Goal: Task Accomplishment & Management: Use online tool/utility

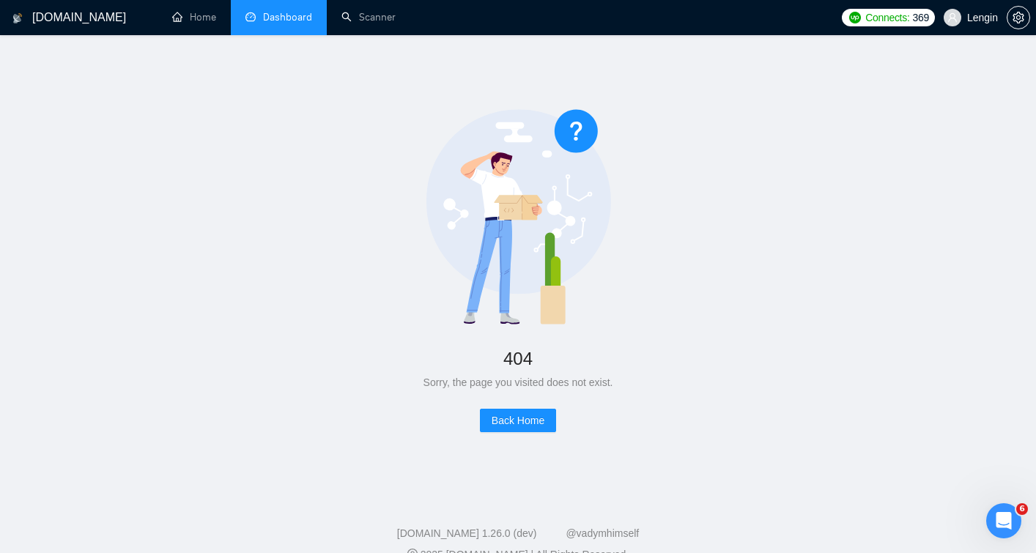
click at [299, 21] on link "Dashboard" at bounding box center [278, 17] width 67 height 12
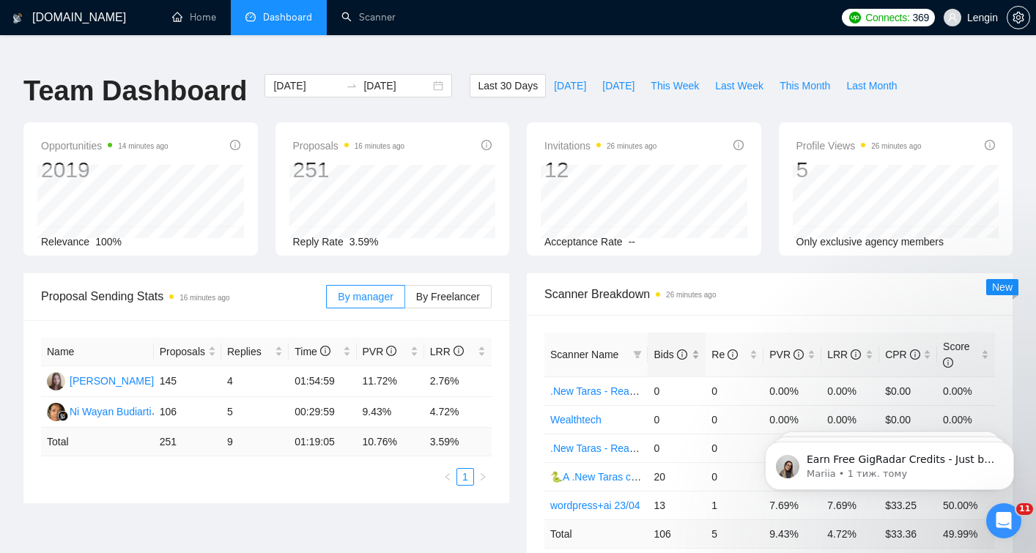
click at [698, 346] on div "Bids" at bounding box center [676, 354] width 46 height 16
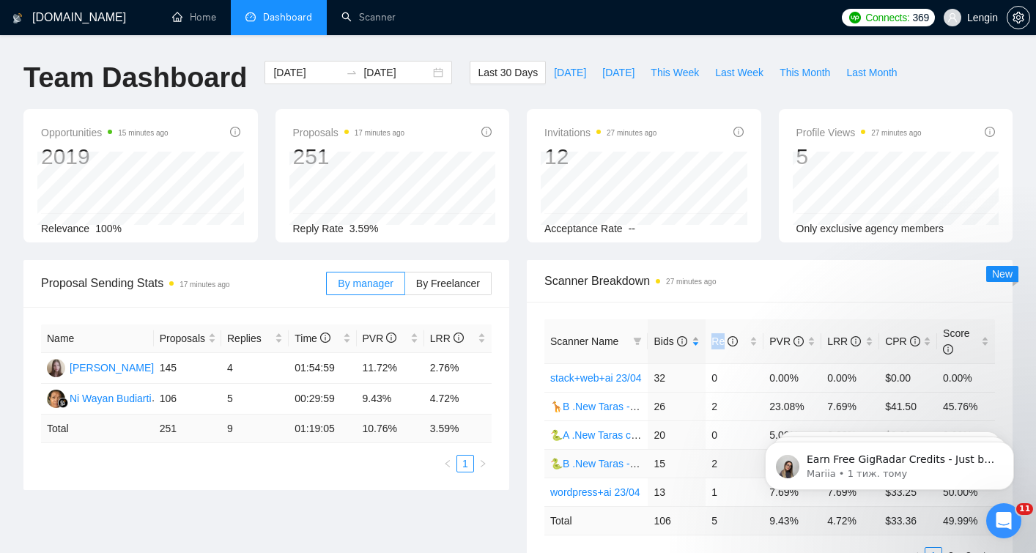
scroll to position [15, 0]
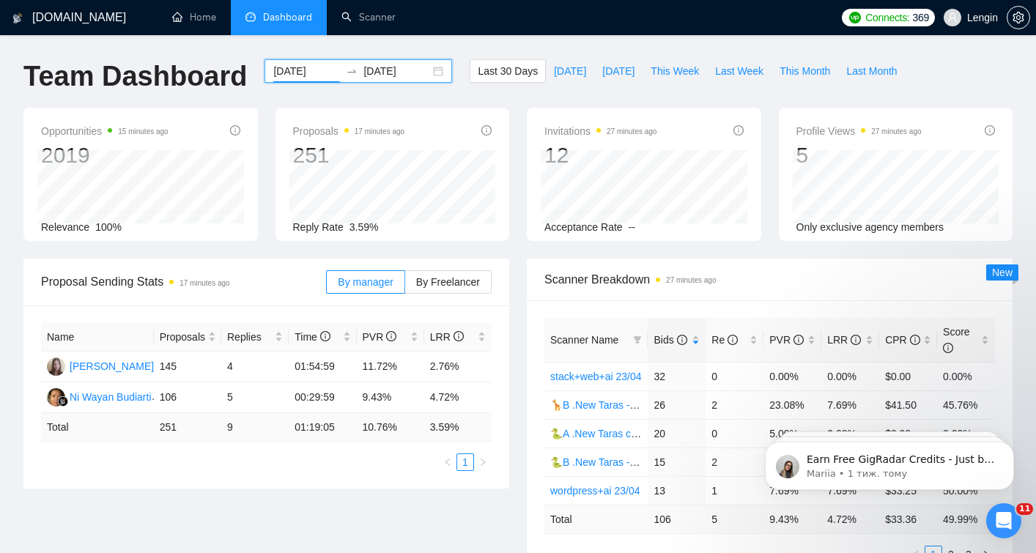
click at [311, 63] on input "2025-07-30" at bounding box center [306, 71] width 67 height 16
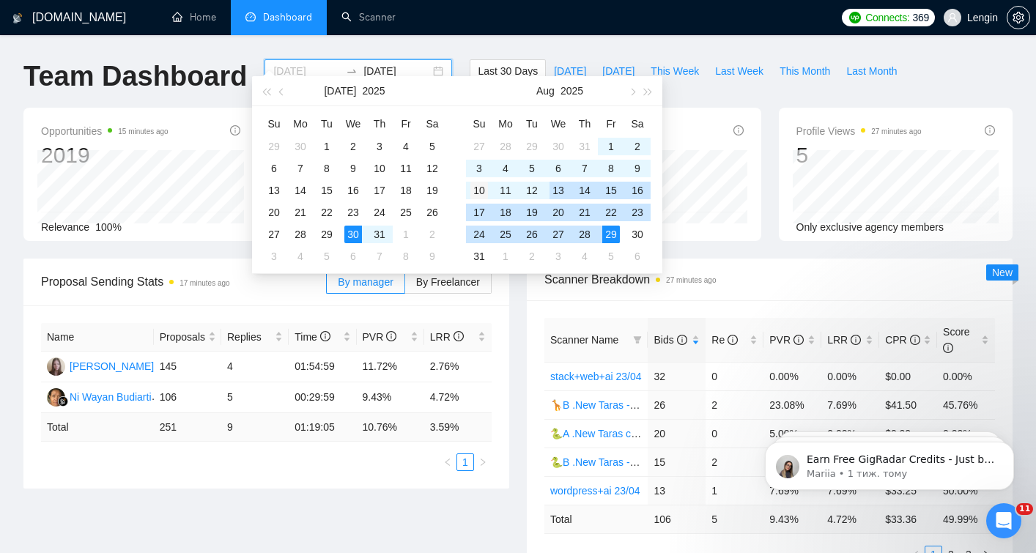
type input "2025-08-10"
click at [478, 188] on div "10" at bounding box center [479, 191] width 18 height 18
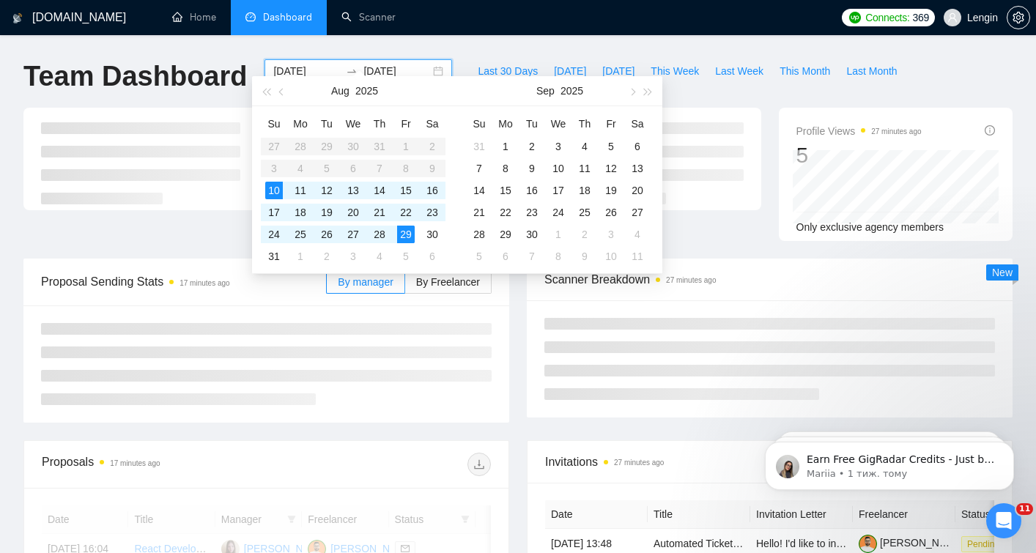
click at [512, 368] on div "Proposal Sending Stats 17 minutes ago By manager By Freelancer" at bounding box center [266, 341] width 503 height 164
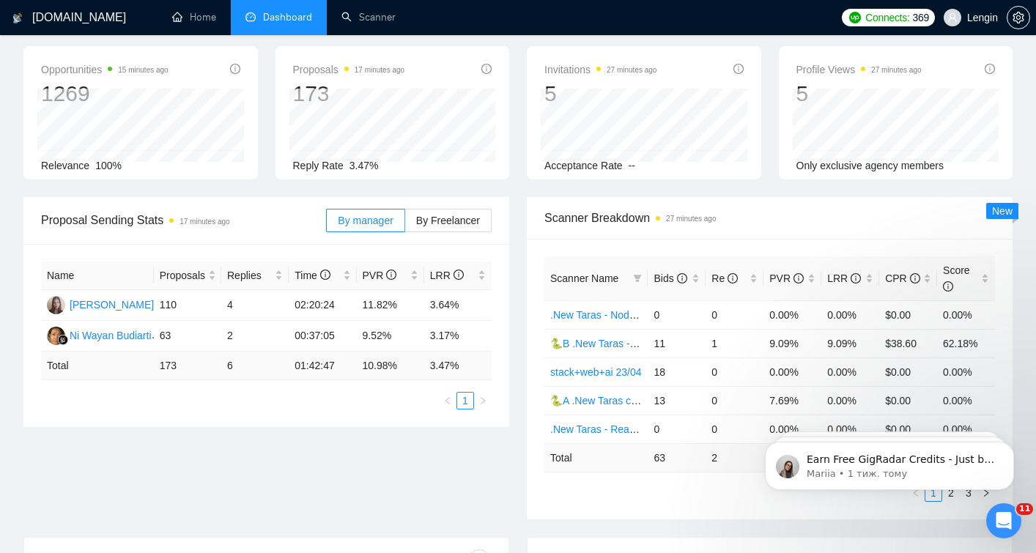
scroll to position [91, 0]
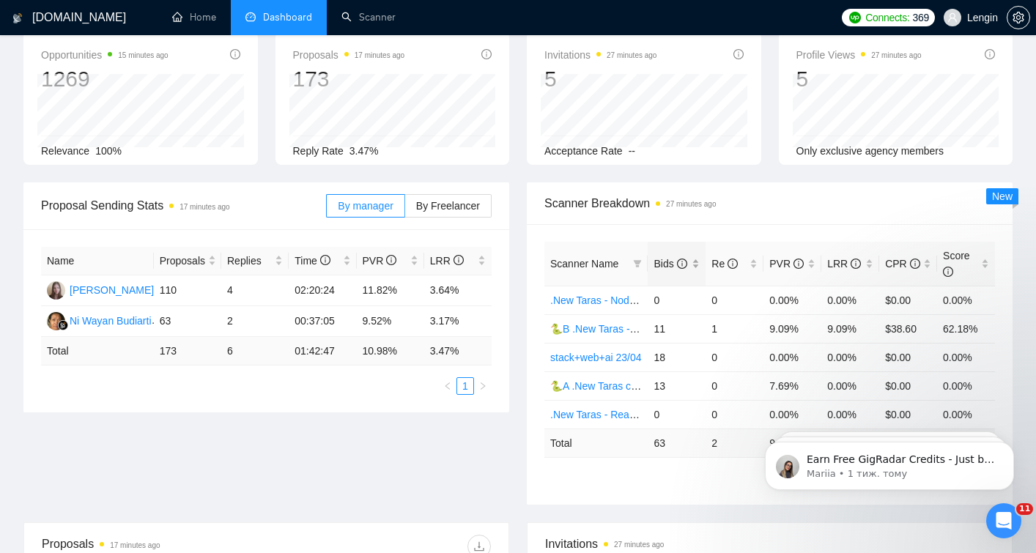
click at [697, 256] on div "Bids" at bounding box center [676, 264] width 46 height 16
click at [385, 11] on link "Scanner" at bounding box center [368, 17] width 54 height 12
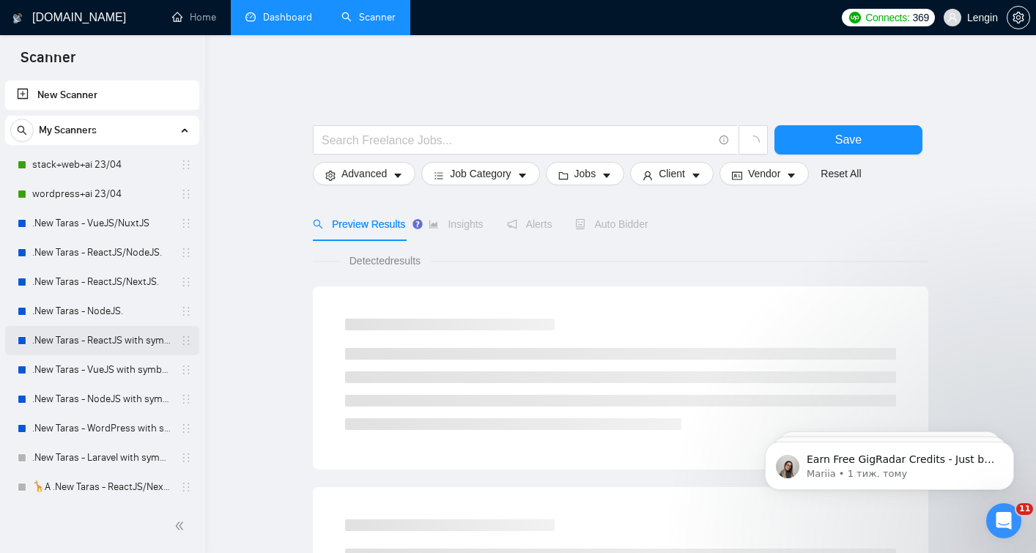
scroll to position [559, 0]
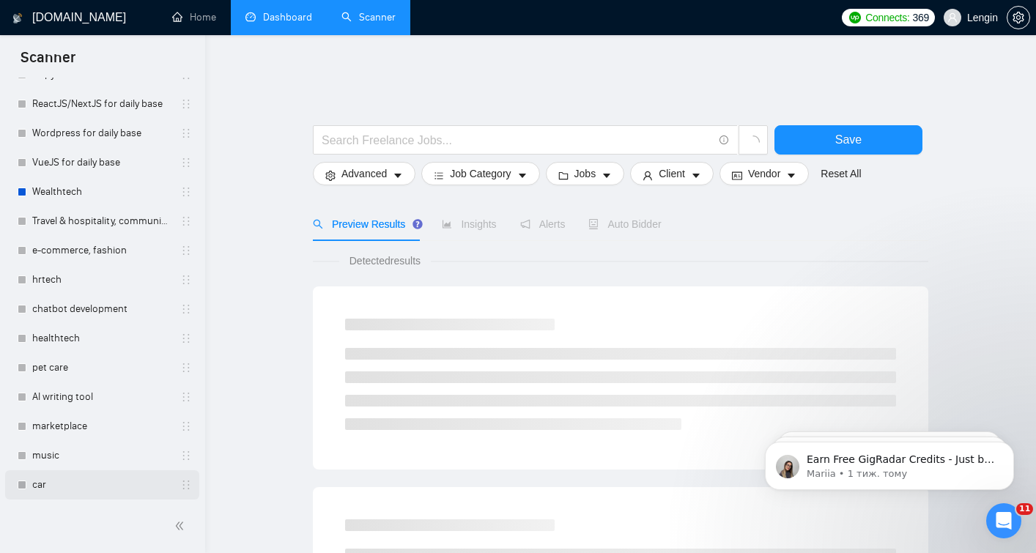
click at [89, 474] on link "car" at bounding box center [101, 484] width 139 height 29
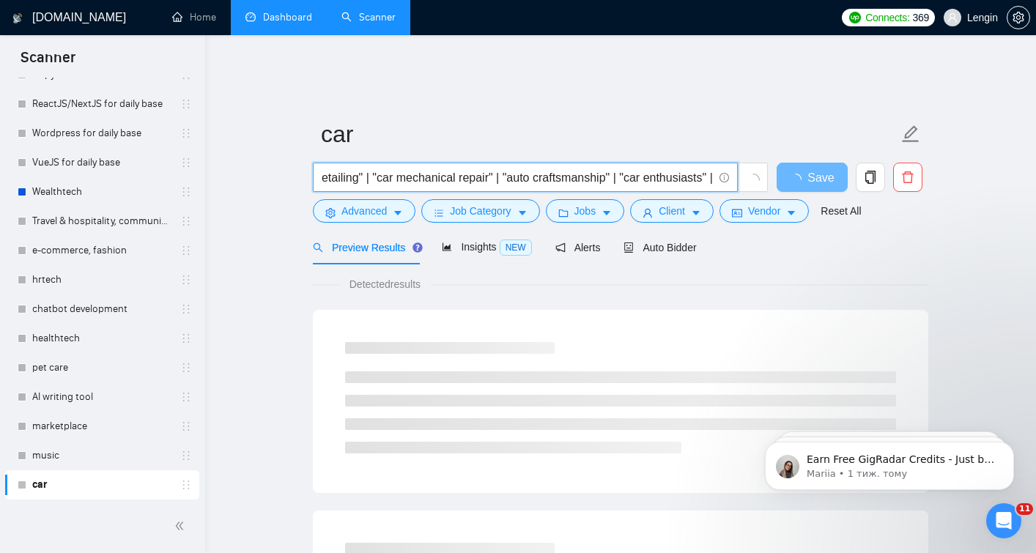
scroll to position [0, 1027]
drag, startPoint x: 665, startPoint y: 155, endPoint x: 677, endPoint y: 157, distance: 11.9
click at [677, 168] on input ""car platform" | "car website" | "classic cars" | "custom cars" | "car modifica…" at bounding box center [517, 177] width 391 height 18
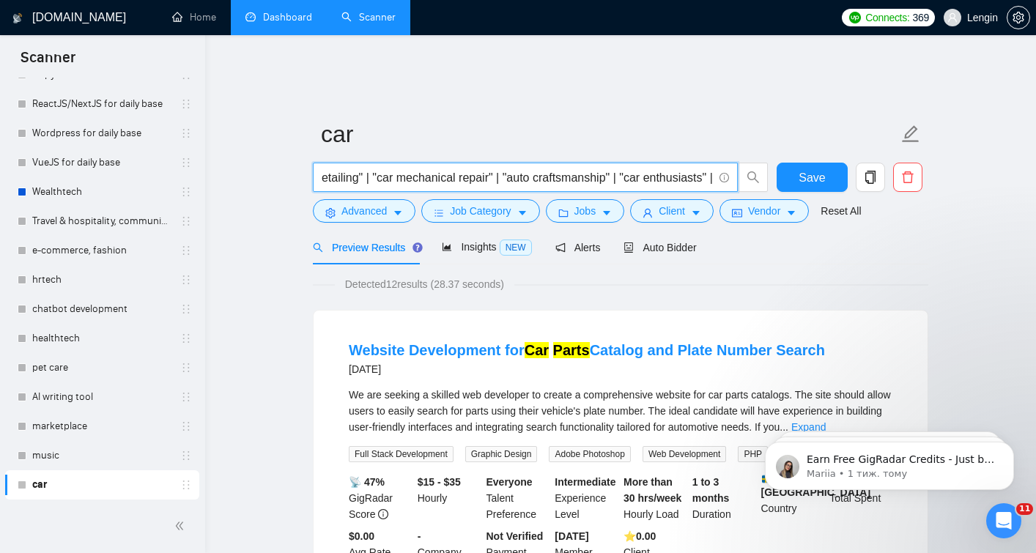
scroll to position [0, 0]
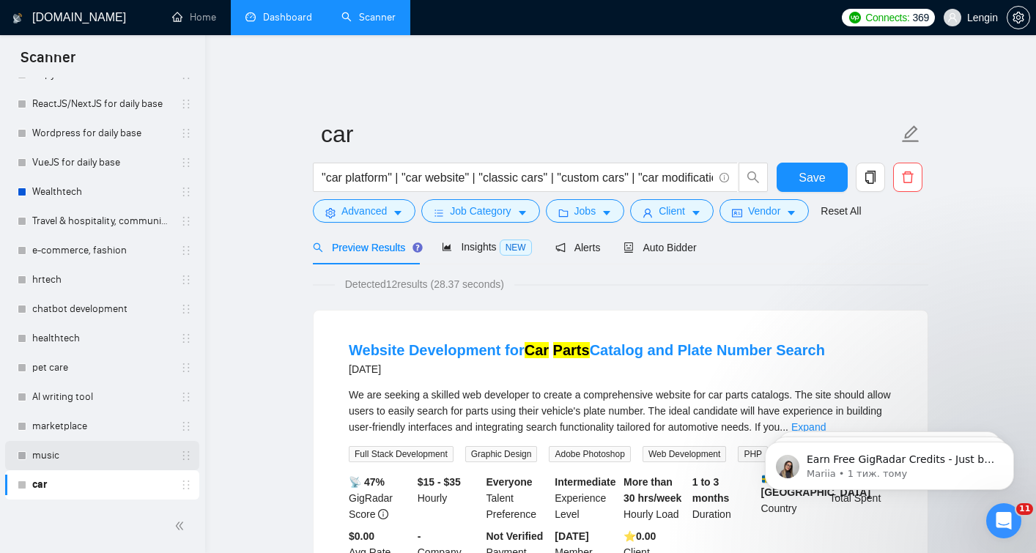
click at [62, 452] on link "music" at bounding box center [101, 455] width 139 height 29
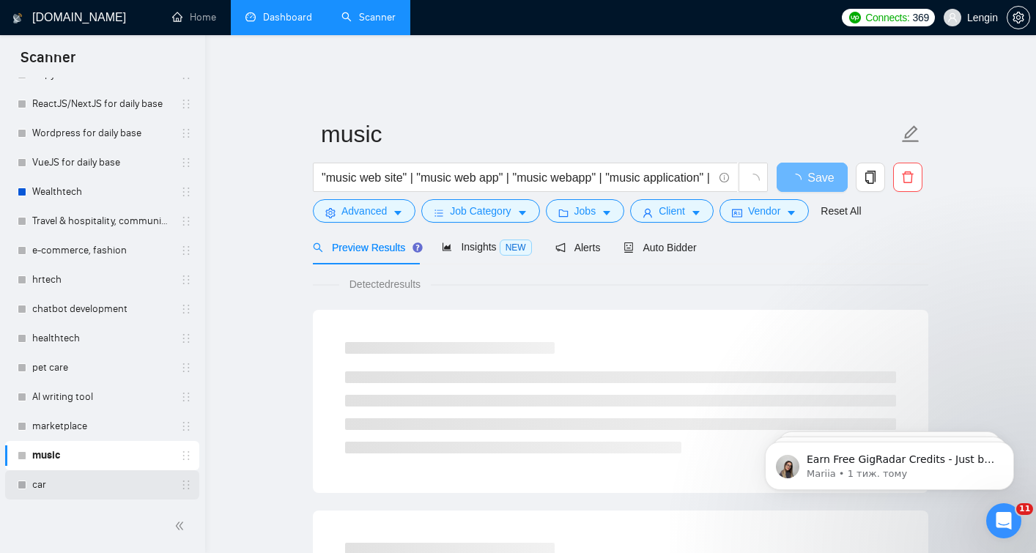
click at [68, 487] on link "car" at bounding box center [101, 484] width 139 height 29
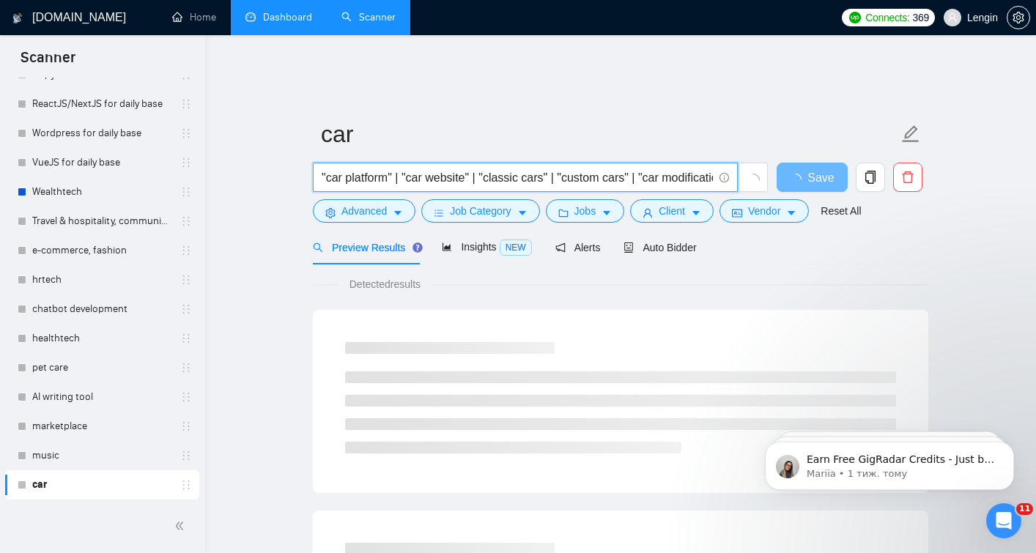
click at [323, 168] on input ""car platform" | "car website" | "classic cars" | "custom cars" | "car modifica…" at bounding box center [517, 177] width 391 height 18
click at [398, 168] on input ""car platform" | "car website" | "classic cars" | "custom cars" | "car modifica…" at bounding box center [517, 177] width 391 height 18
click at [322, 168] on input ""car platform" | "car website" | "classic cars" | "custom cars" | "car modifica…" at bounding box center [517, 177] width 391 height 18
paste input "|"
click at [370, 168] on input "vechicle | "car platform" | "car website" | "classic cars" | "custom cars" | "c…" at bounding box center [517, 177] width 391 height 18
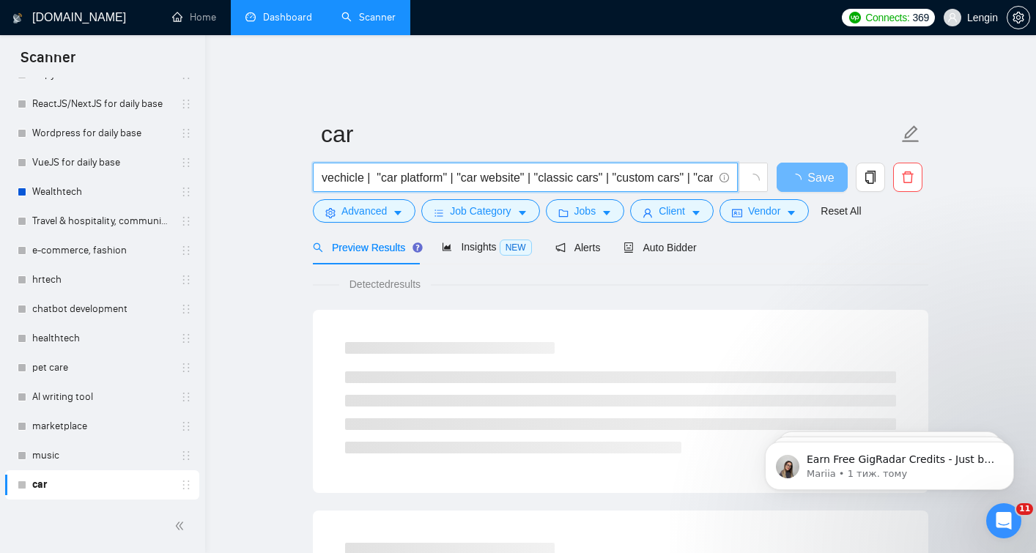
drag, startPoint x: 378, startPoint y: 164, endPoint x: 287, endPoint y: 153, distance: 91.5
type input ""car platform" | "car website" | "classic cars" | "custom cars" | "car modifica…"
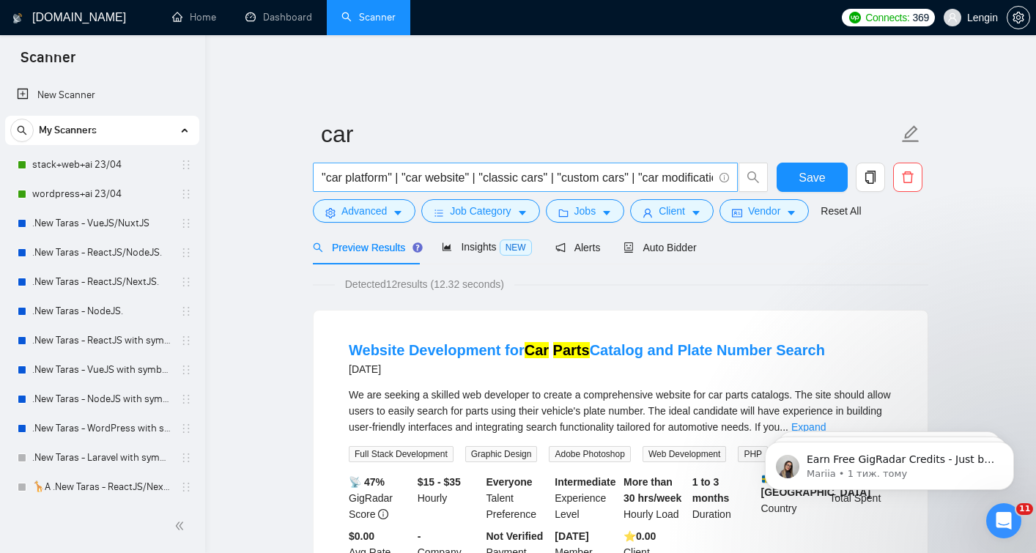
click at [322, 168] on input ""car platform" | "car website" | "classic cars" | "custom cars" | "car modifica…" at bounding box center [517, 177] width 391 height 18
paste input "vechicle |"
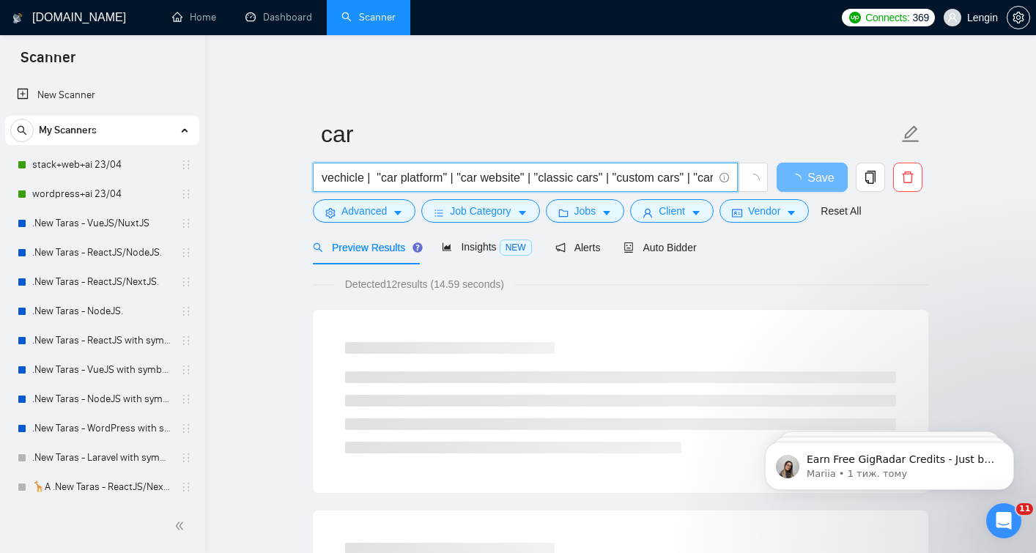
click at [340, 168] on input "vechicle | "car platform" | "car website" | "classic cars" | "custom cars" | "c…" at bounding box center [517, 177] width 391 height 18
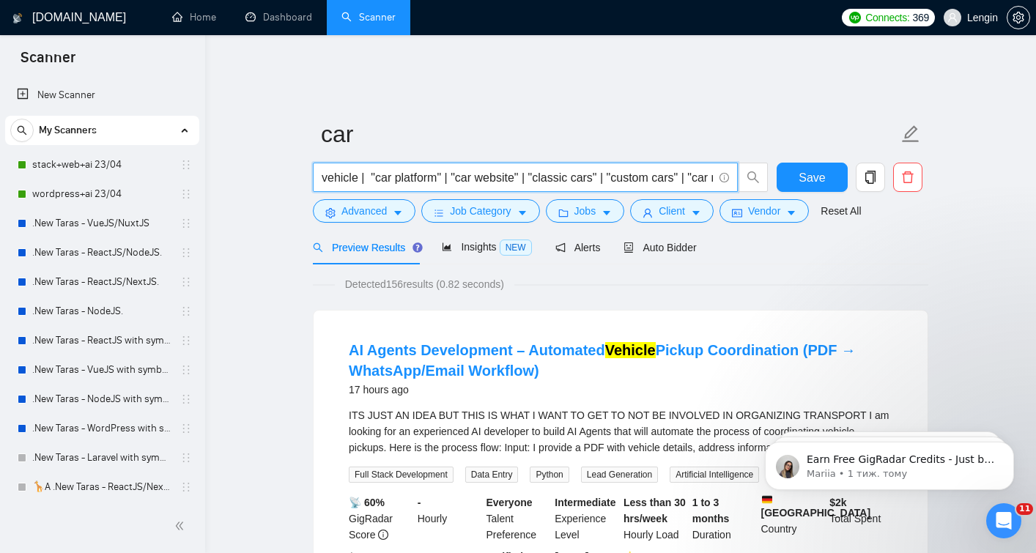
click at [346, 168] on input "vehicle | "car platform" | "car website" | "classic cars" | "custom cars" | "ca…" at bounding box center [517, 177] width 391 height 18
drag, startPoint x: 367, startPoint y: 165, endPoint x: 301, endPoint y: 158, distance: 66.3
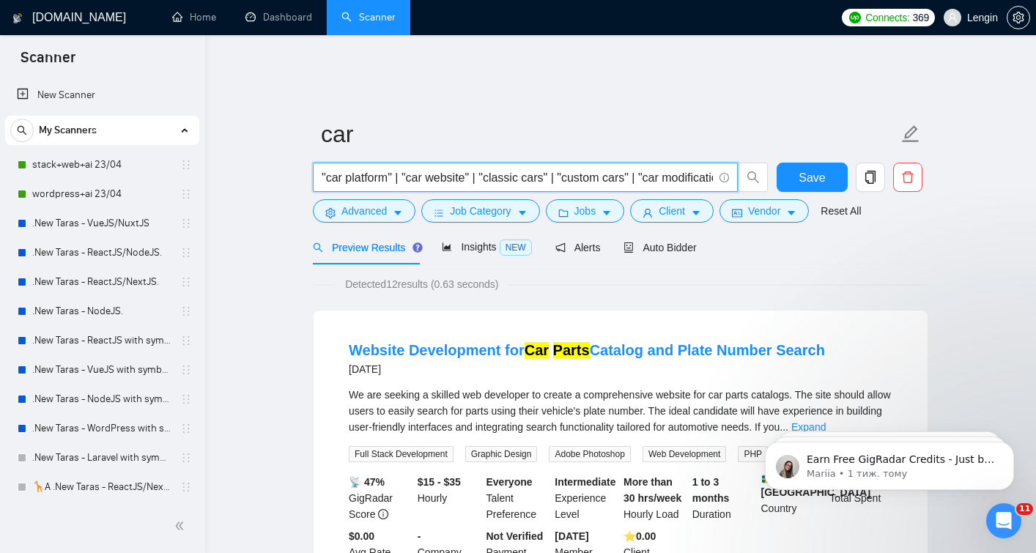
type input ""car platform" | "car website" | "classic cars" | "custom cars" | "car modifica…"
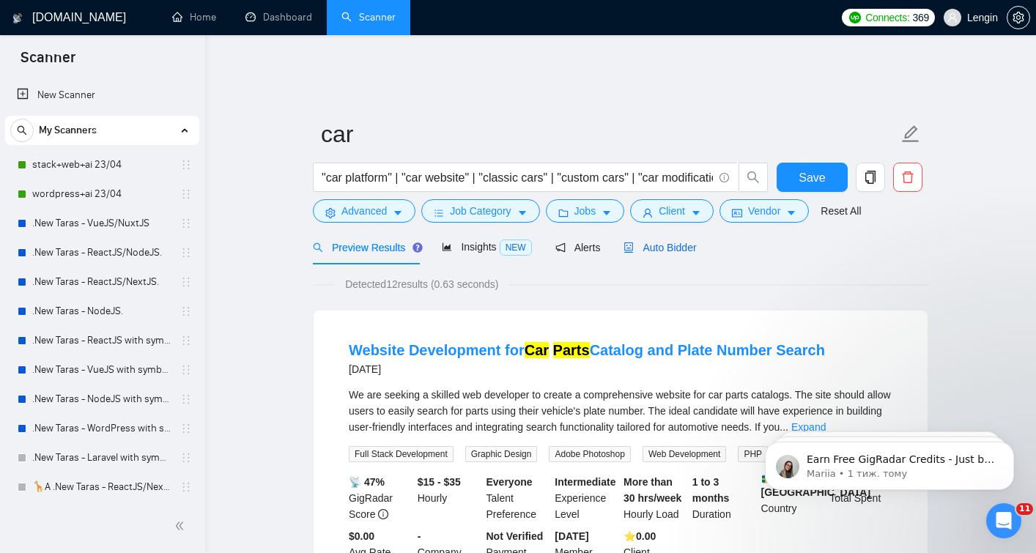
click at [666, 242] on span "Auto Bidder" at bounding box center [659, 248] width 73 height 12
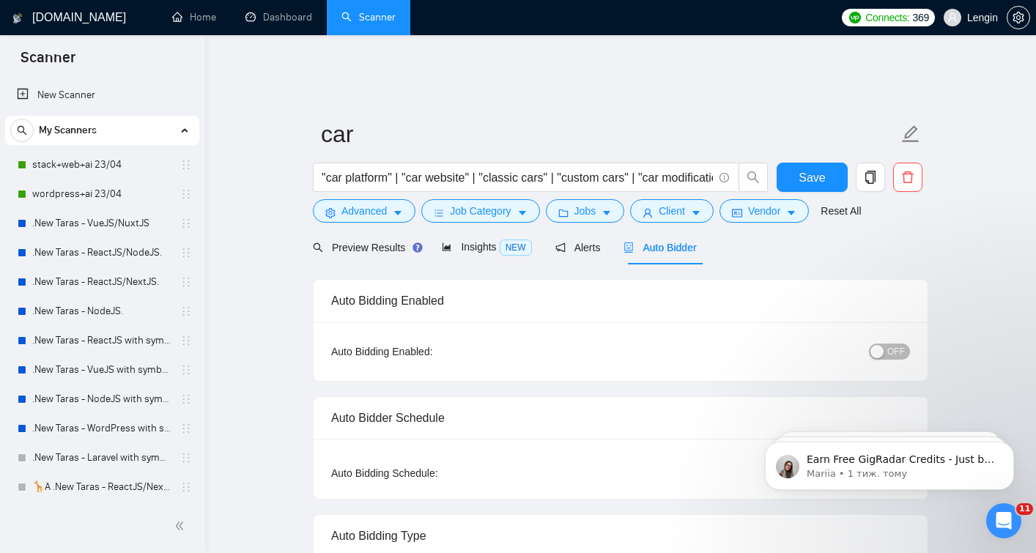
radio input "false"
radio input "true"
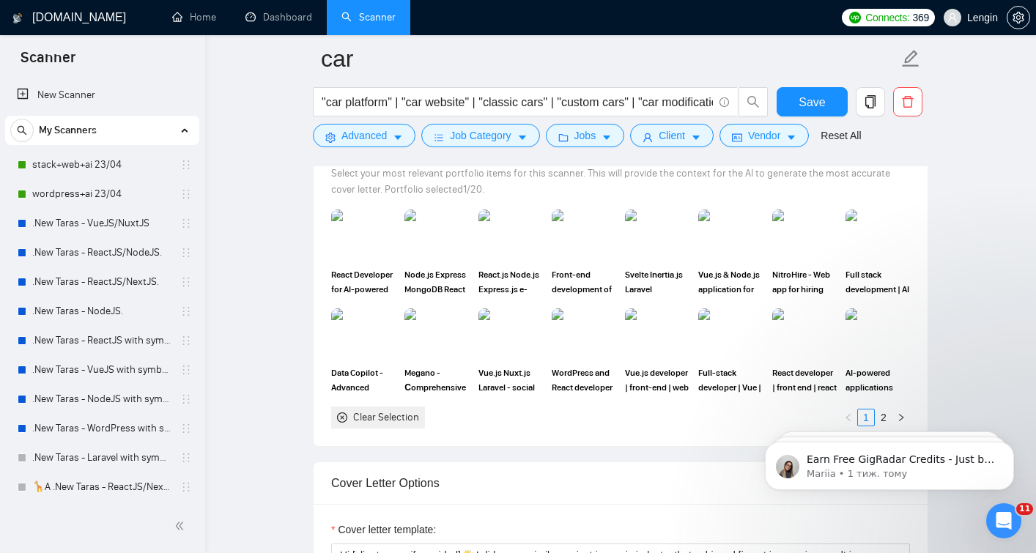
scroll to position [1530, 0]
click at [882, 408] on link "2" at bounding box center [883, 416] width 16 height 16
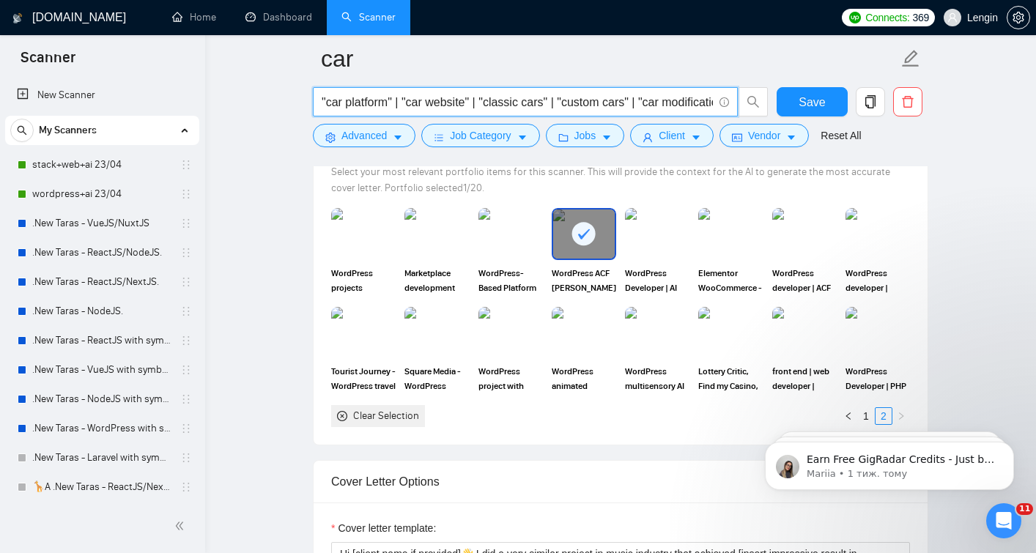
click at [325, 101] on input ""car platform" | "car website" | "classic cars" | "custom cars" | "car modifica…" at bounding box center [517, 102] width 391 height 18
paste input "vechicle |"
type input "vechicle | "car platform" | "car website" | "classic cars" | "custom cars" | "c…"
click at [796, 100] on button "Save" at bounding box center [812, 101] width 71 height 29
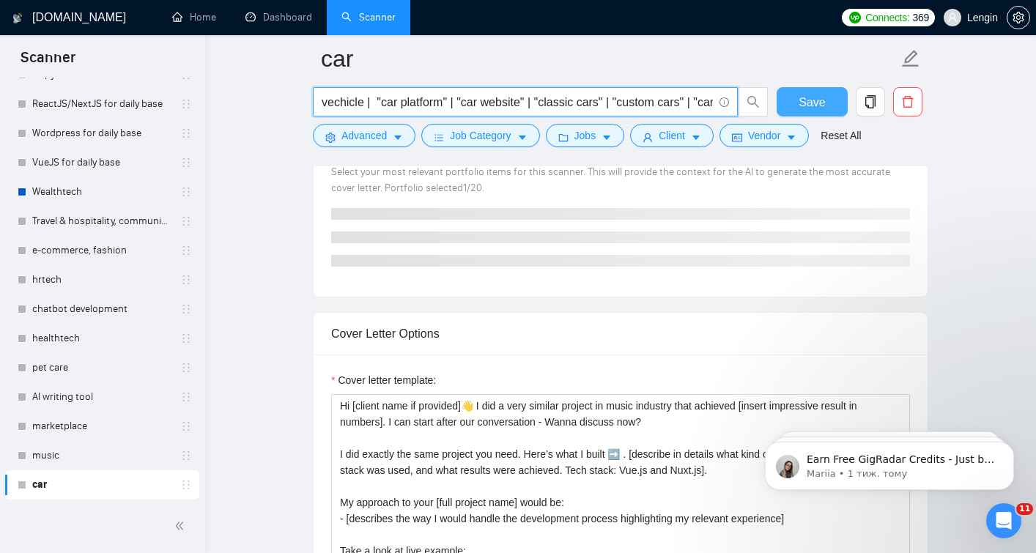
scroll to position [0, 1086]
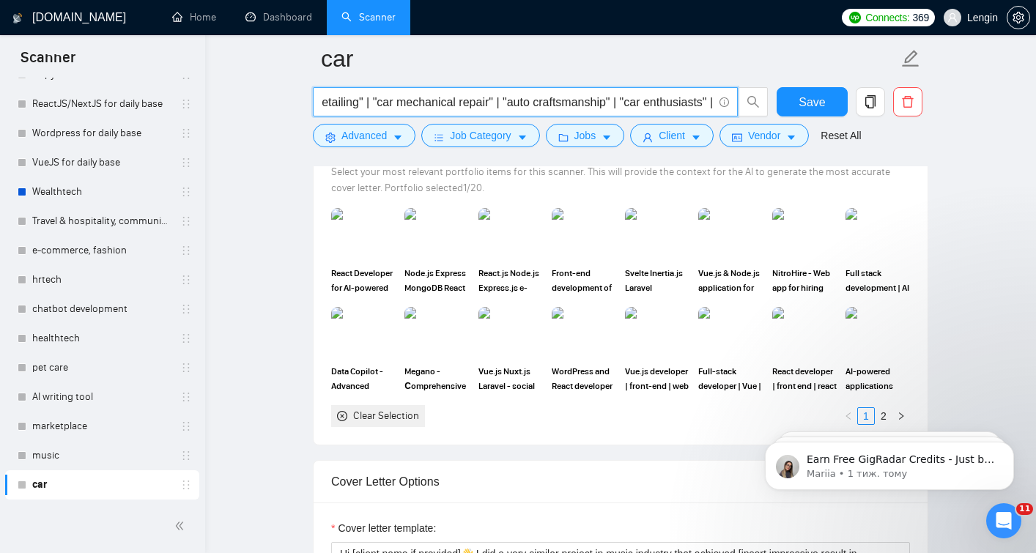
drag, startPoint x: 560, startPoint y: 107, endPoint x: 577, endPoint y: 94, distance: 21.0
click at [577, 94] on input "vechicle | "car platform" | "car website" | "classic cars" | "custom cars" | "c…" at bounding box center [517, 102] width 391 height 18
click at [538, 102] on input "vechicle | "car platform" | "car website" | "classic cars" | "custom cars" | "c…" at bounding box center [517, 102] width 391 height 18
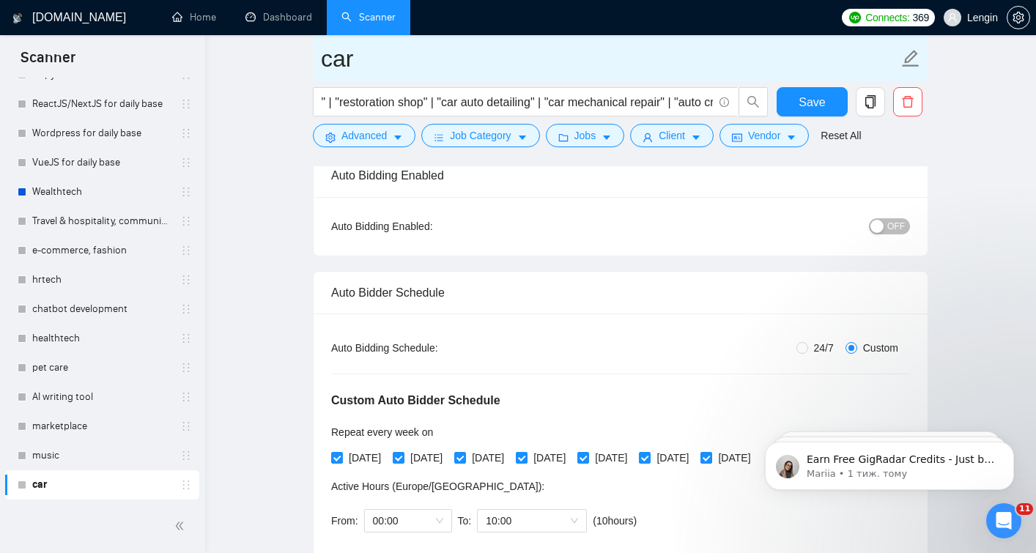
scroll to position [3648, 0]
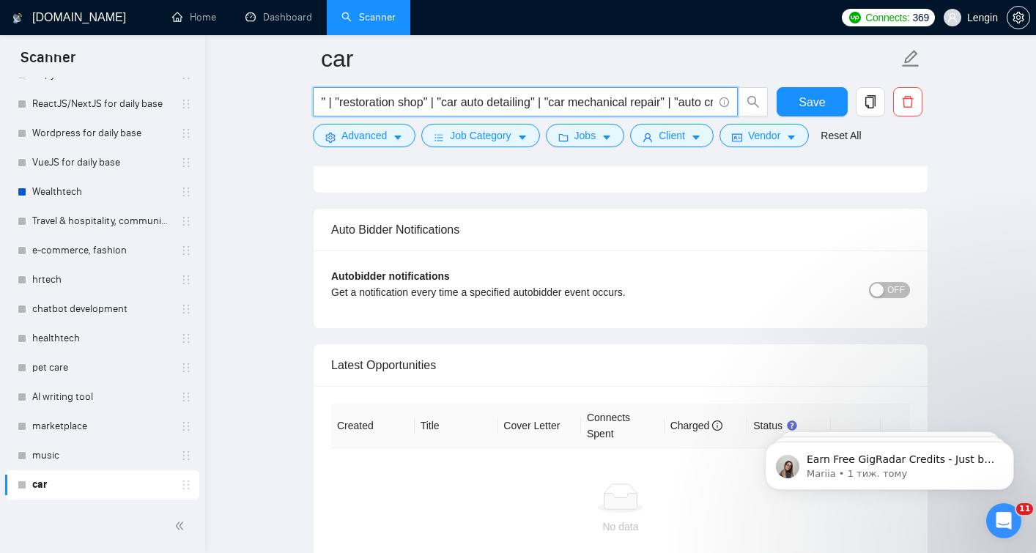
click at [445, 103] on input "vechicle | "car platform" | "car website" | "classic cars" | "custom cars" | "c…" at bounding box center [517, 102] width 391 height 18
drag, startPoint x: 445, startPoint y: 103, endPoint x: 200, endPoint y: 102, distance: 244.7
click at [325, 100] on input "vechicle | "car platform" | "car website" | "classic cars" | "custom cars" | "c…" at bounding box center [517, 102] width 391 height 18
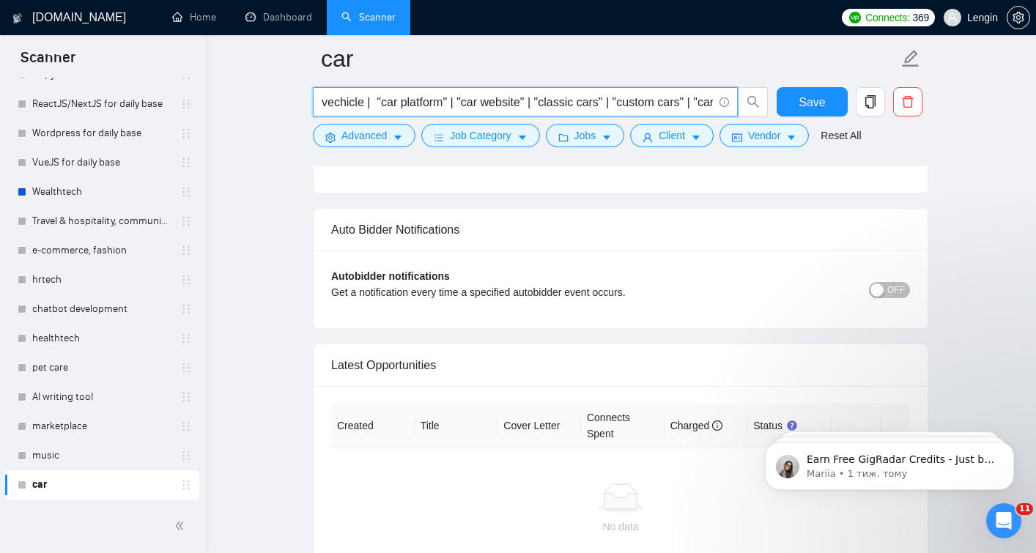
click at [376, 103] on input "vechicle | "car platform" | "car website" | "classic cars" | "custom cars" | "c…" at bounding box center [517, 102] width 391 height 18
click at [324, 102] on input "vechicle | "car platform" | "car website" | "classic cars" | "custom cars" | "c…" at bounding box center [517, 102] width 391 height 18
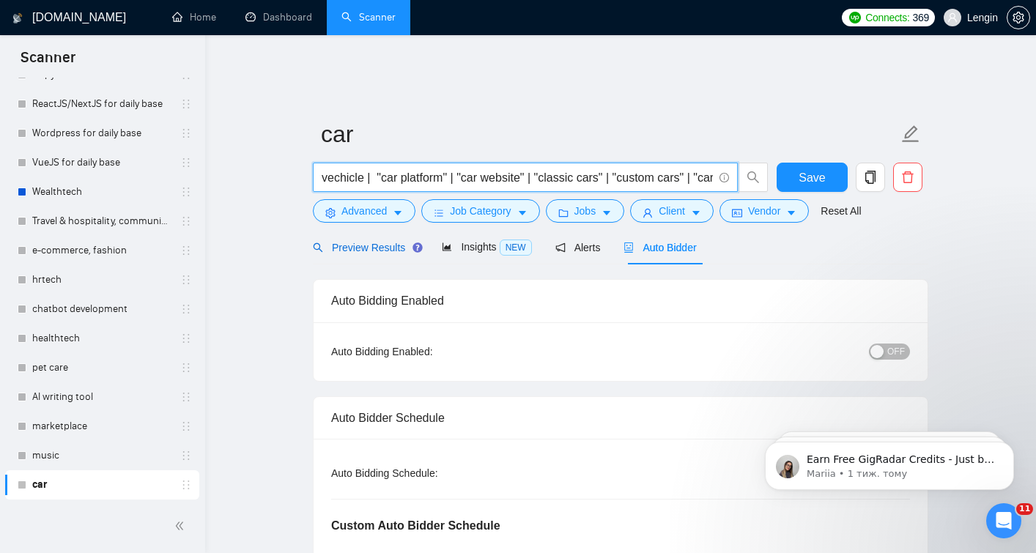
click at [361, 242] on span "Preview Results" at bounding box center [365, 248] width 105 height 12
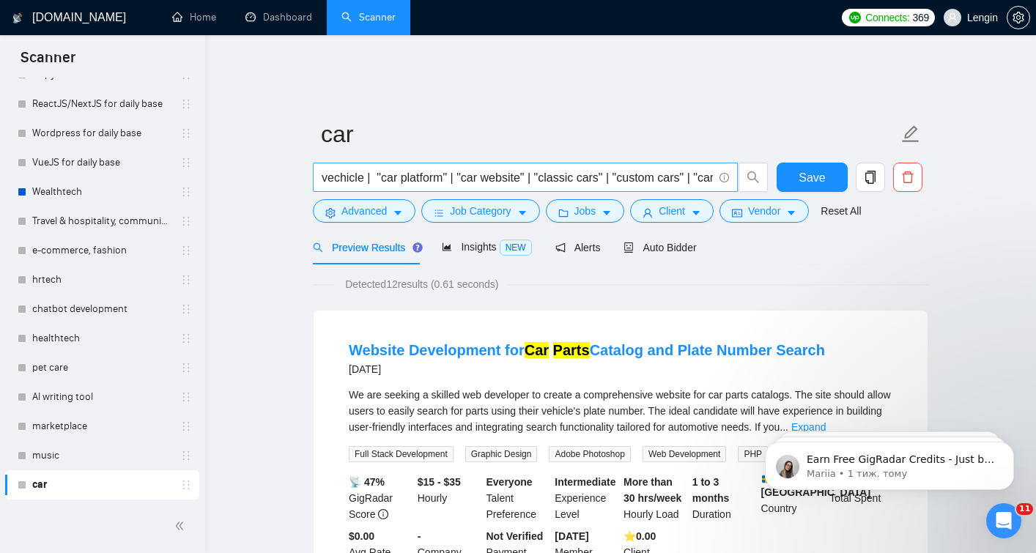
click at [324, 168] on input "vechicle | "car platform" | "car website" | "classic cars" | "custom cars" | "c…" at bounding box center [517, 177] width 391 height 18
click at [344, 168] on input "vechicle | "car platform" | "car website" | "classic cars" | "custom cars" | "c…" at bounding box center [517, 177] width 391 height 18
click at [325, 168] on input "vehicle | "car platform" | "car website" | "classic cars" | "custom cars" | "ca…" at bounding box center [517, 177] width 391 height 18
paste input "automotive"
drag, startPoint x: 434, startPoint y: 163, endPoint x: 425, endPoint y: 163, distance: 8.8
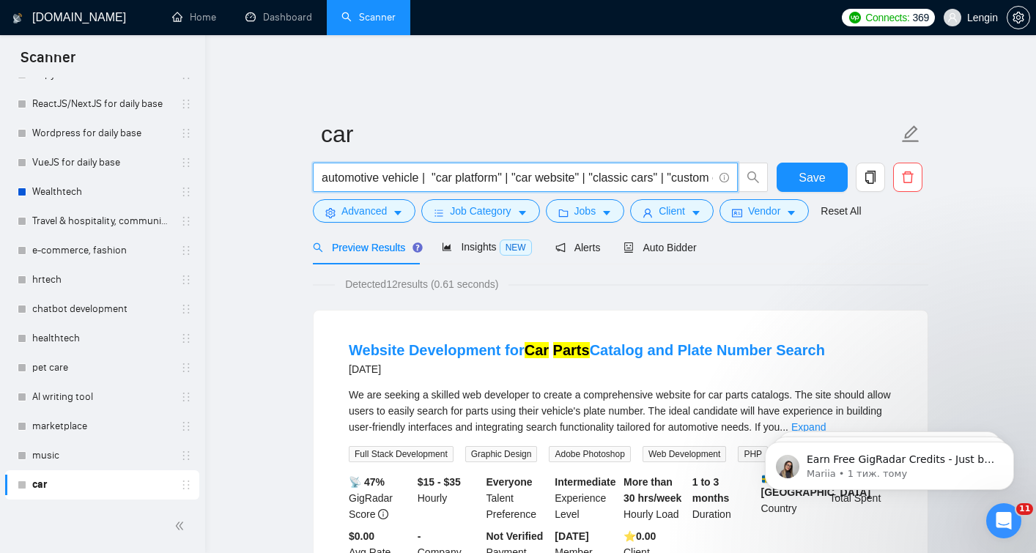
click at [425, 168] on input "automotive vehicle | "car platform" | "car website" | "classic cars" | "custom …" at bounding box center [517, 177] width 391 height 18
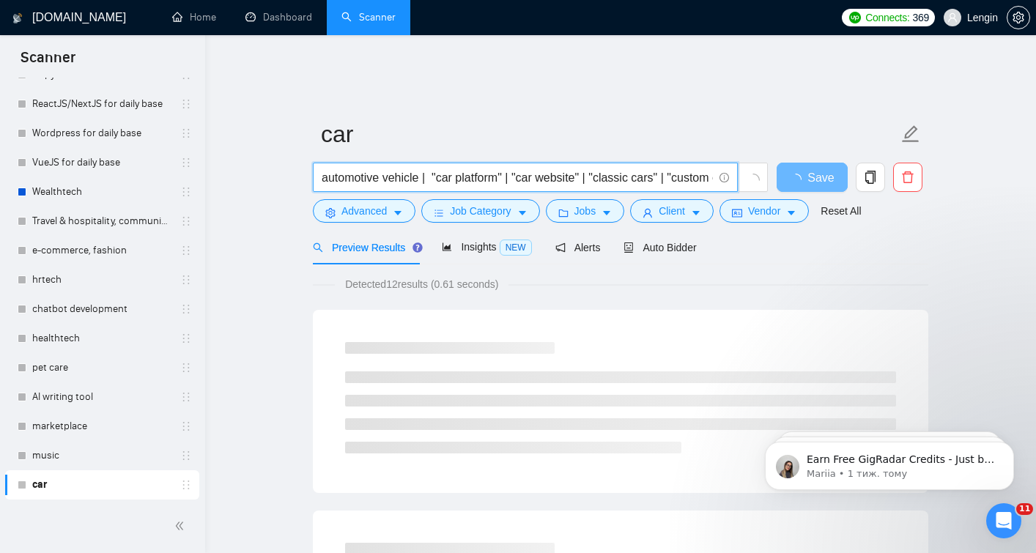
click at [388, 168] on input "automotive vehicle | "car platform" | "car website" | "classic cars" | "custom …" at bounding box center [517, 177] width 391 height 18
paste input "|"
click at [384, 168] on input "automotive | vehicle | "car platform" | "car website" | "classic cars" | "custo…" at bounding box center [517, 177] width 391 height 18
click at [389, 168] on input "automotive | vehicle | "car platform" | "car website" | "classic cars" | "custo…" at bounding box center [517, 177] width 391 height 18
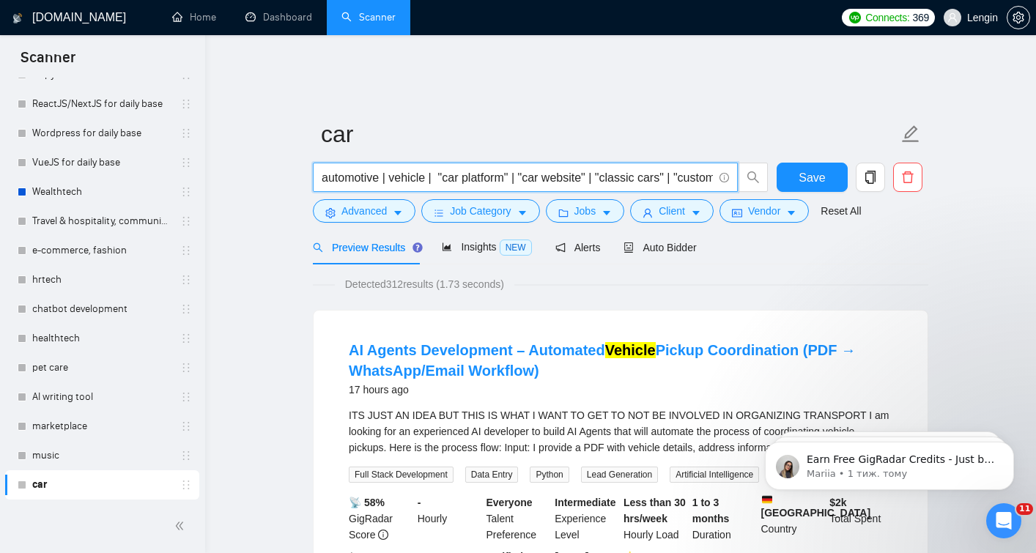
type input "automotive | vehicle | "car platform" | "car website" | "classic cars" | "custo…"
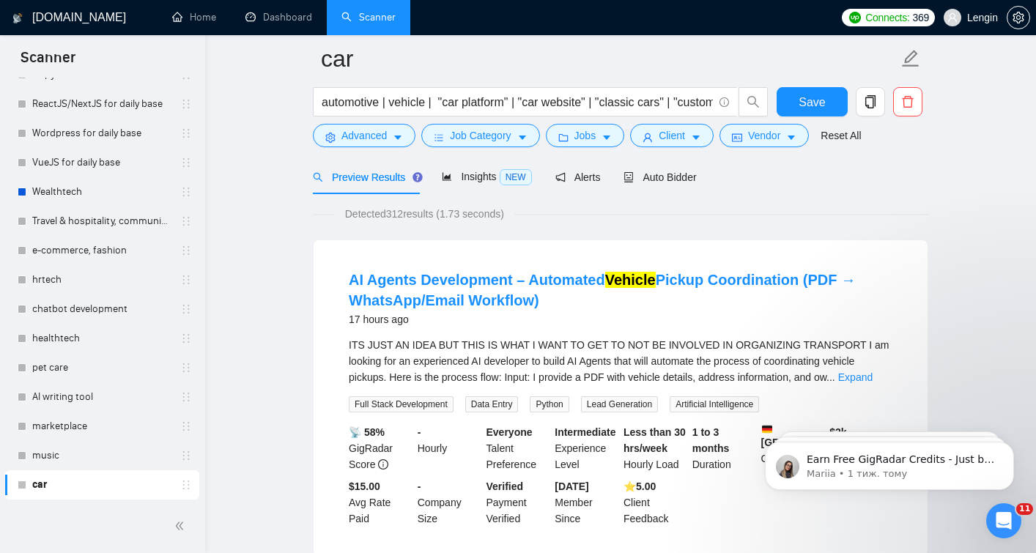
scroll to position [84, 0]
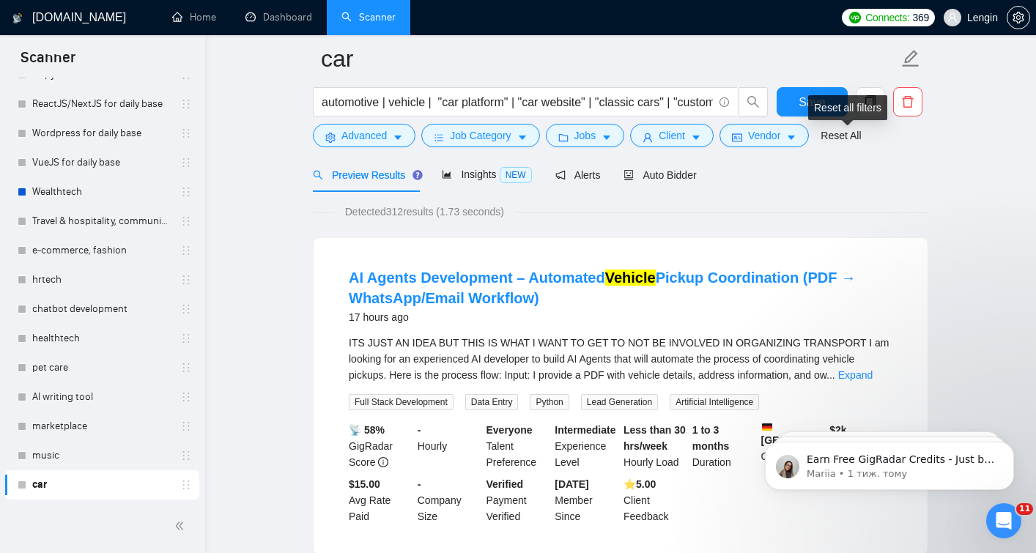
click at [814, 104] on div "Reset all filters" at bounding box center [847, 107] width 79 height 25
click at [790, 100] on button "Save" at bounding box center [812, 101] width 71 height 29
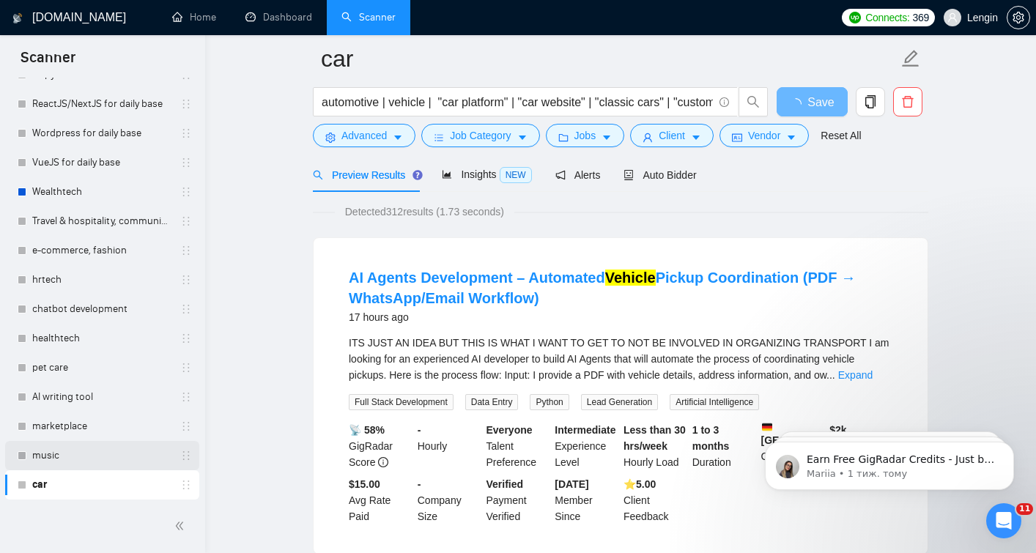
click at [75, 453] on link "music" at bounding box center [101, 455] width 139 height 29
click at [87, 467] on link "music" at bounding box center [101, 455] width 139 height 29
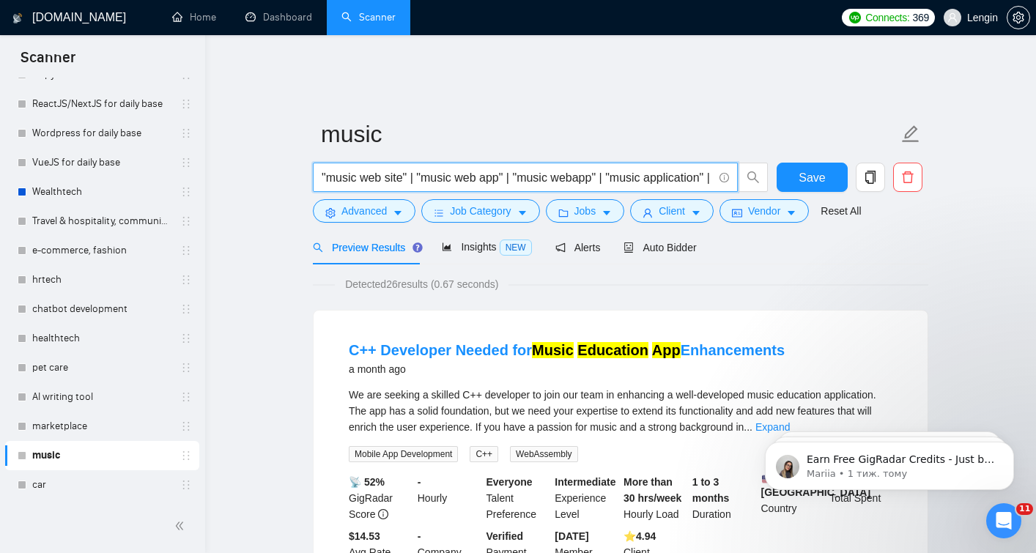
drag, startPoint x: 660, startPoint y: 167, endPoint x: 276, endPoint y: 139, distance: 384.9
click at [322, 168] on input ""music web site" | "music web app" | "music webapp" | "music application" | "mu…" at bounding box center [517, 177] width 391 height 18
click at [413, 168] on input ""music web site" | "music web app" | "music webapp" | "music application" | "mu…" at bounding box center [517, 177] width 391 height 18
click at [320, 163] on span ""music web site" | "music web app" | "music webapp" | "music application" | "mu…" at bounding box center [525, 177] width 425 height 29
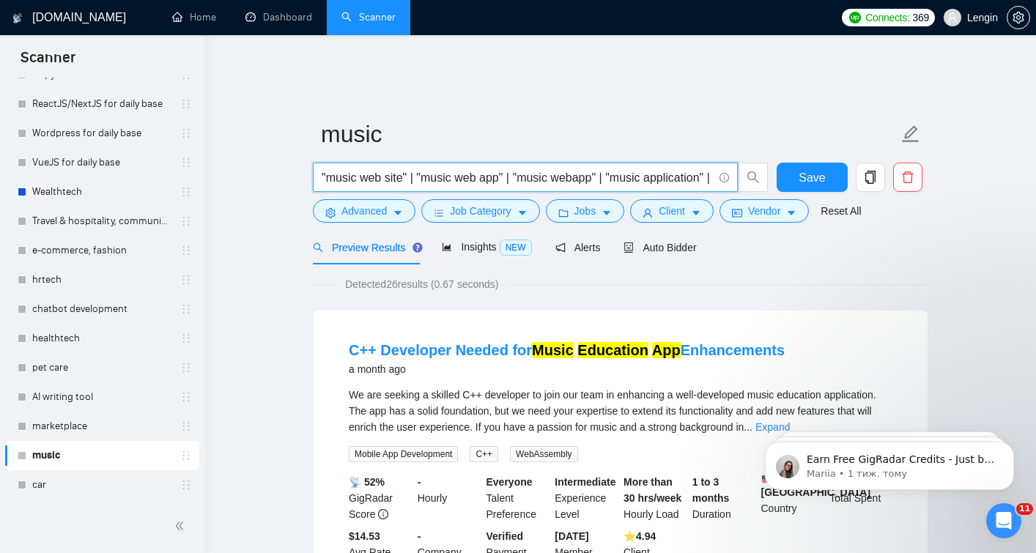
click at [320, 163] on span ""music web site" | "music web app" | "music webapp" | "music application" | "mu…" at bounding box center [525, 177] width 425 height 29
click at [325, 168] on input ""music web site" | "music web app" | "music webapp" | "music application" | "mu…" at bounding box center [517, 177] width 391 height 18
paste input "music | musician | musicians | songs | song | track | tracks | audio | sound | …"
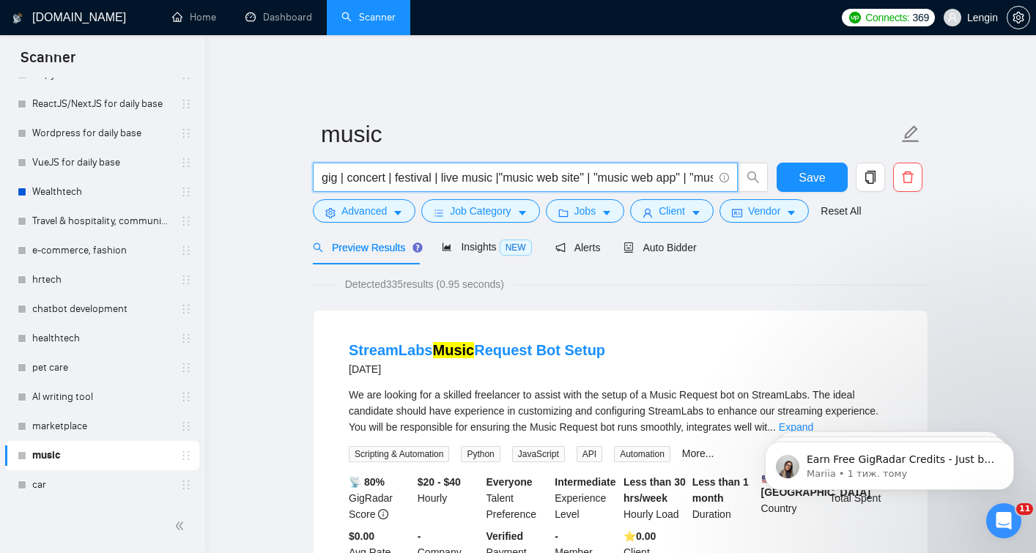
click at [514, 168] on input "music | musician | musicians | songs | song | track | tracks | audio | sound | …" at bounding box center [517, 177] width 391 height 18
drag, startPoint x: 538, startPoint y: 167, endPoint x: 649, endPoint y: 150, distance: 111.9
click at [650, 163] on span "music | musician | musicians | songs | song | track | tracks | audio | sound | …" at bounding box center [525, 177] width 425 height 29
click at [577, 168] on input "music | musician | musicians | songs | song | track | tracks | audio | sound | …" at bounding box center [517, 177] width 391 height 18
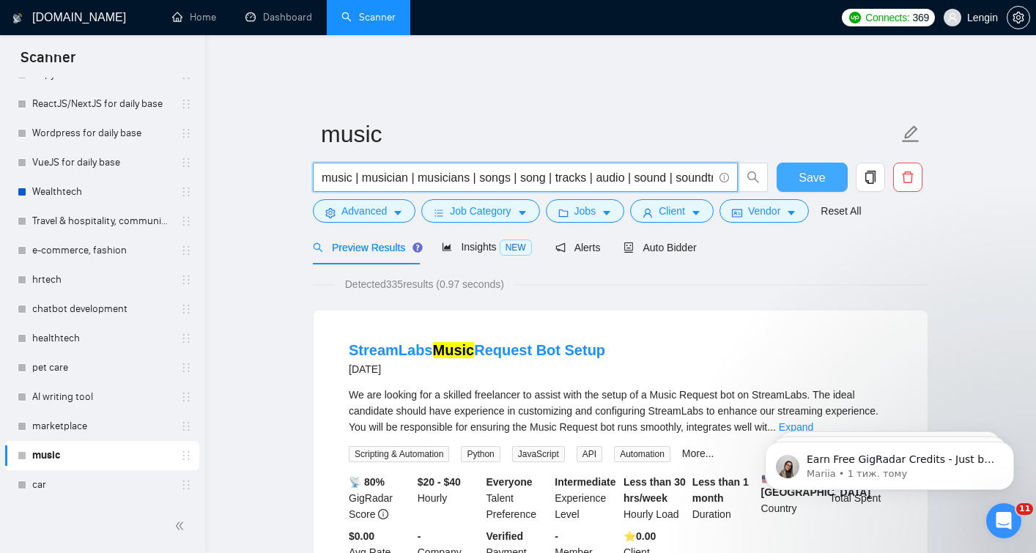
type input "music | musician | musicians | songs | song | tracks | audio | sound | soundtra…"
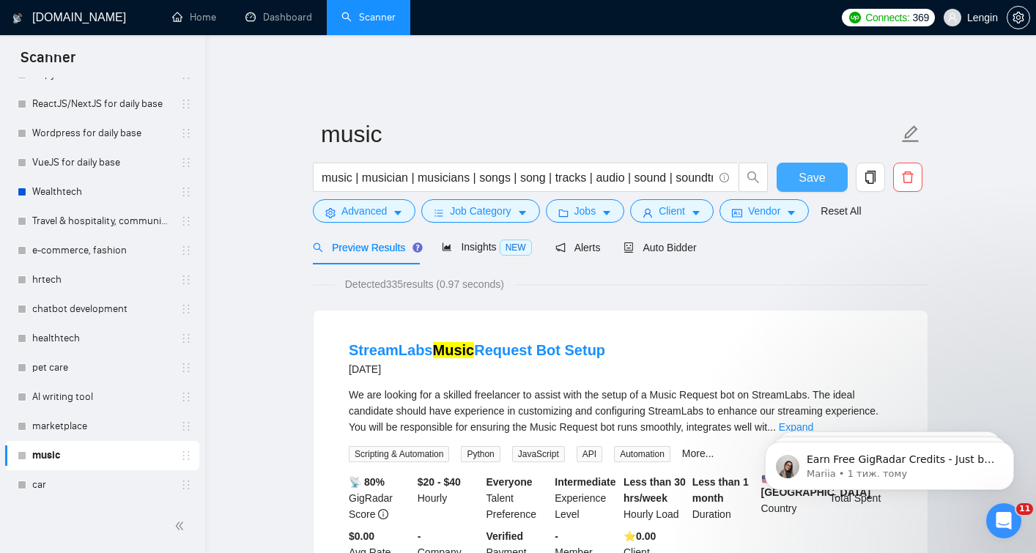
click at [800, 168] on span "Save" at bounding box center [811, 177] width 26 height 18
click at [87, 430] on link "marketplace" at bounding box center [101, 426] width 139 height 29
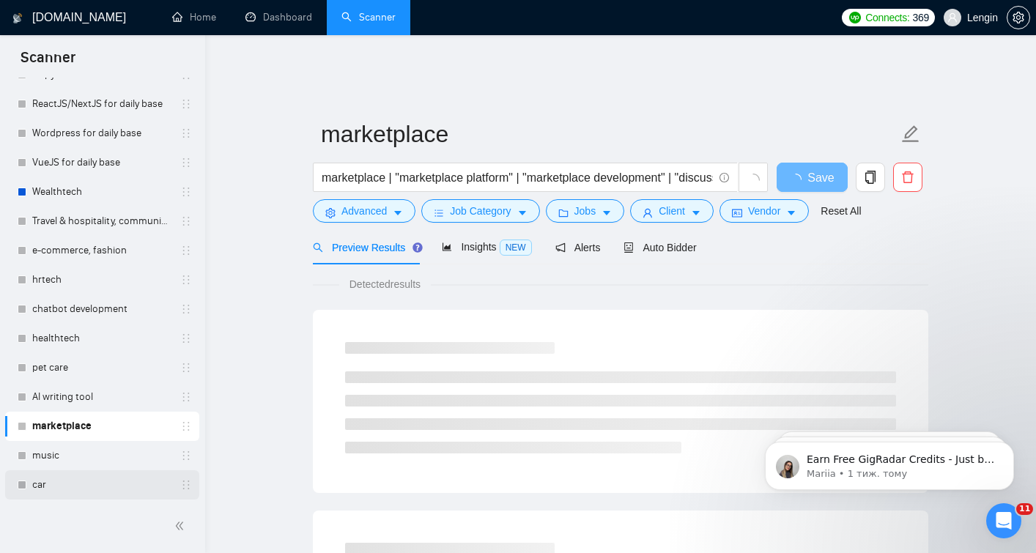
click at [76, 478] on link "car" at bounding box center [101, 484] width 139 height 29
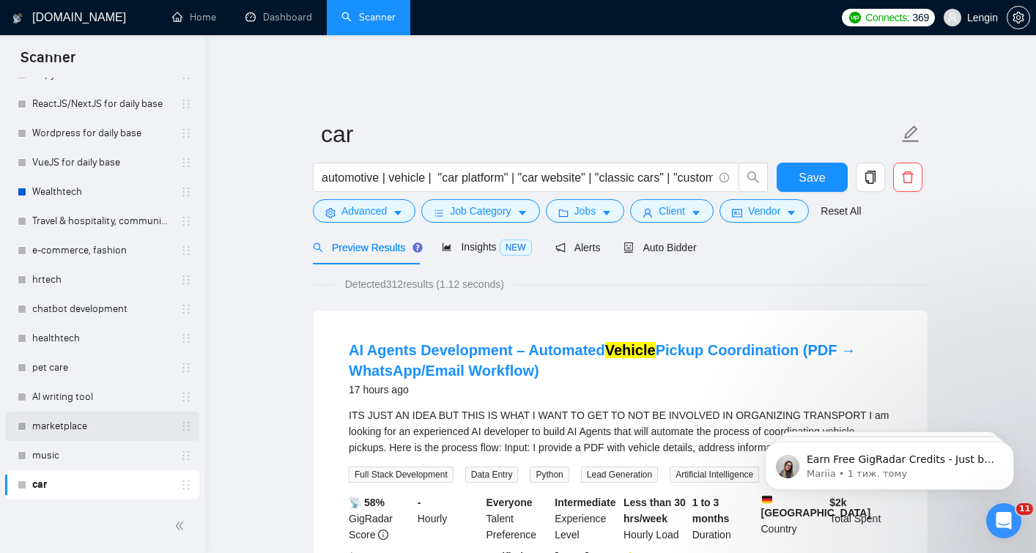
click at [68, 434] on link "marketplace" at bounding box center [101, 426] width 139 height 29
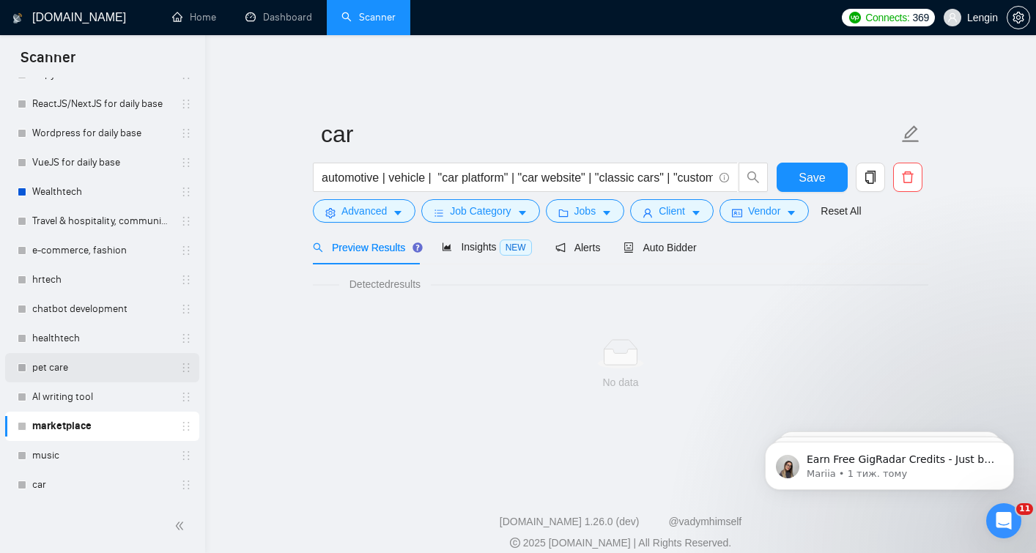
click at [74, 374] on link "pet care" at bounding box center [101, 367] width 139 height 29
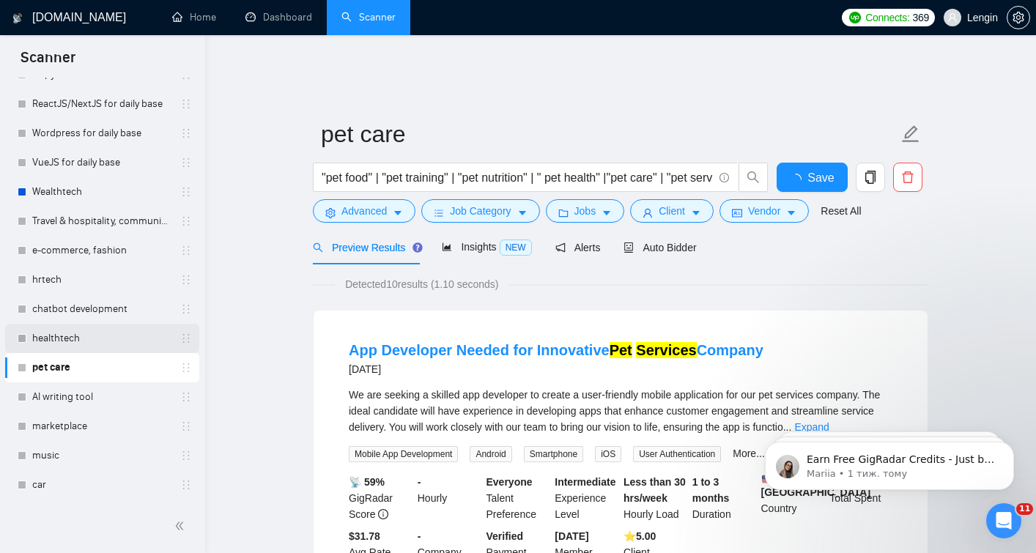
click at [73, 344] on link "healthtech" at bounding box center [101, 338] width 139 height 29
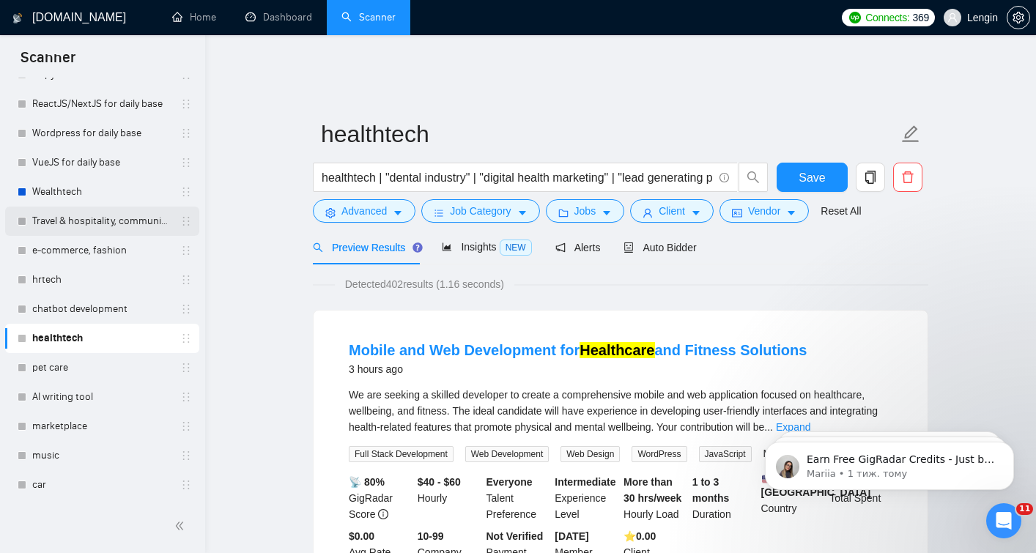
click at [83, 225] on link "Travel & hospitality, community & social networking, entertainment, event manag…" at bounding box center [101, 221] width 139 height 29
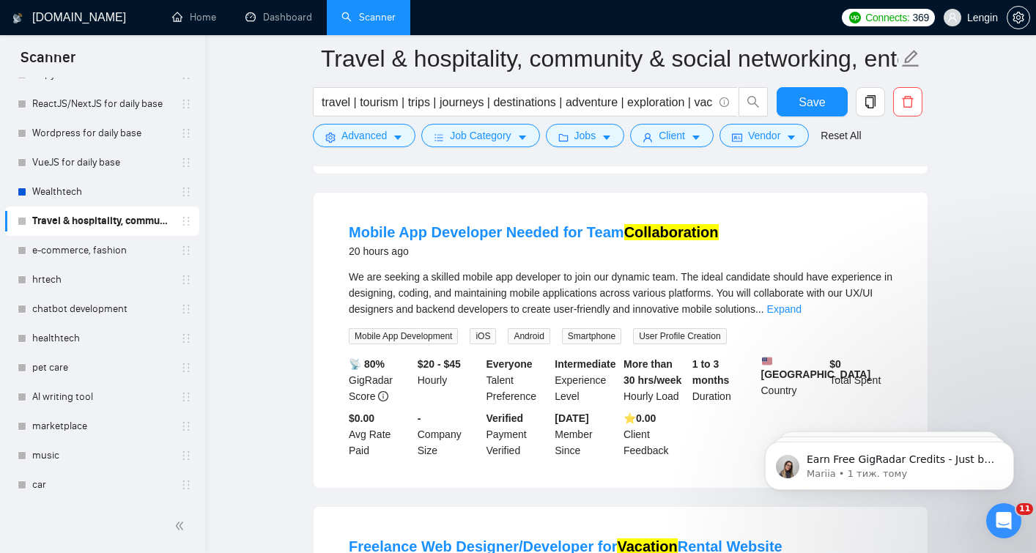
scroll to position [443, 0]
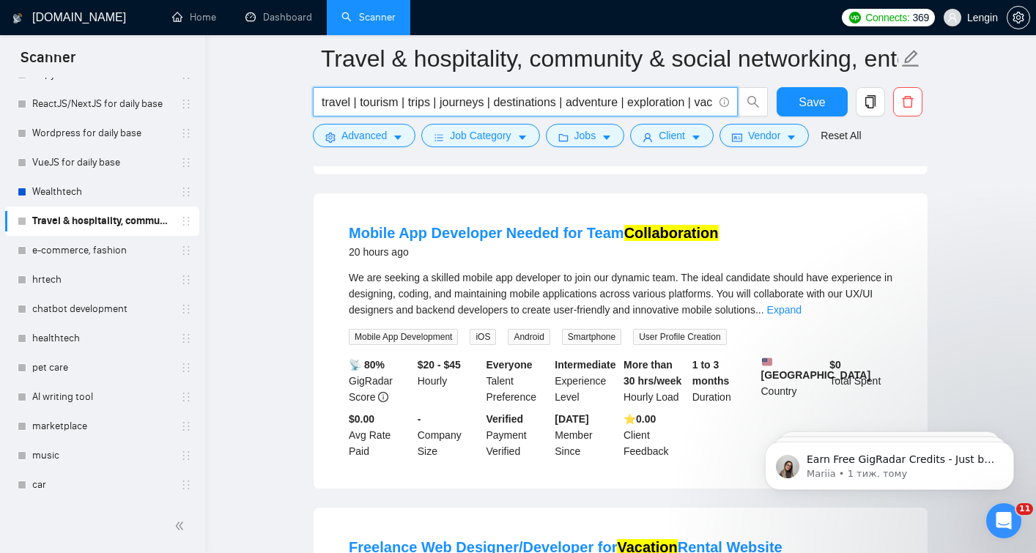
click at [552, 105] on input "travel | tourism | trips | journeys | destinations | adventure | exploration | …" at bounding box center [517, 102] width 391 height 18
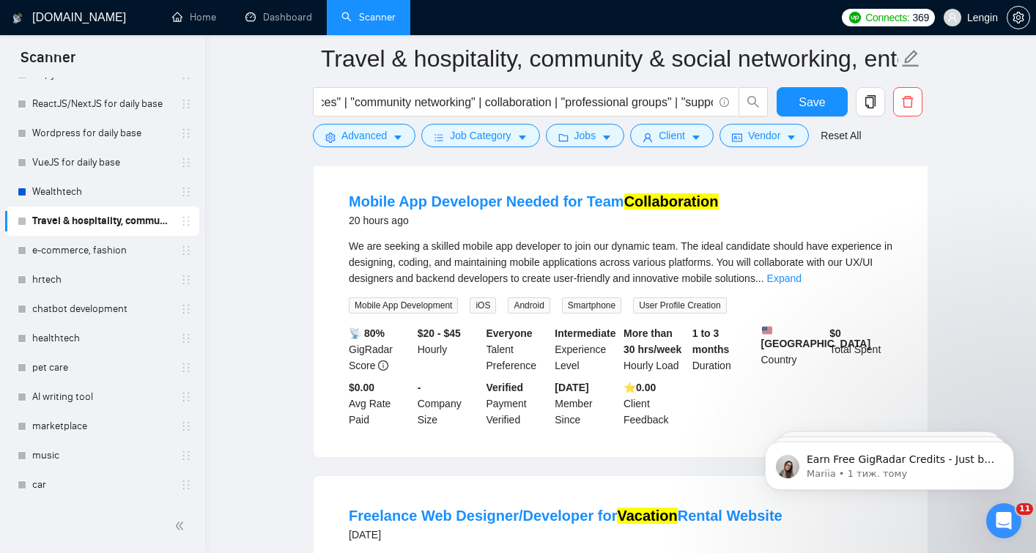
scroll to position [0, 0]
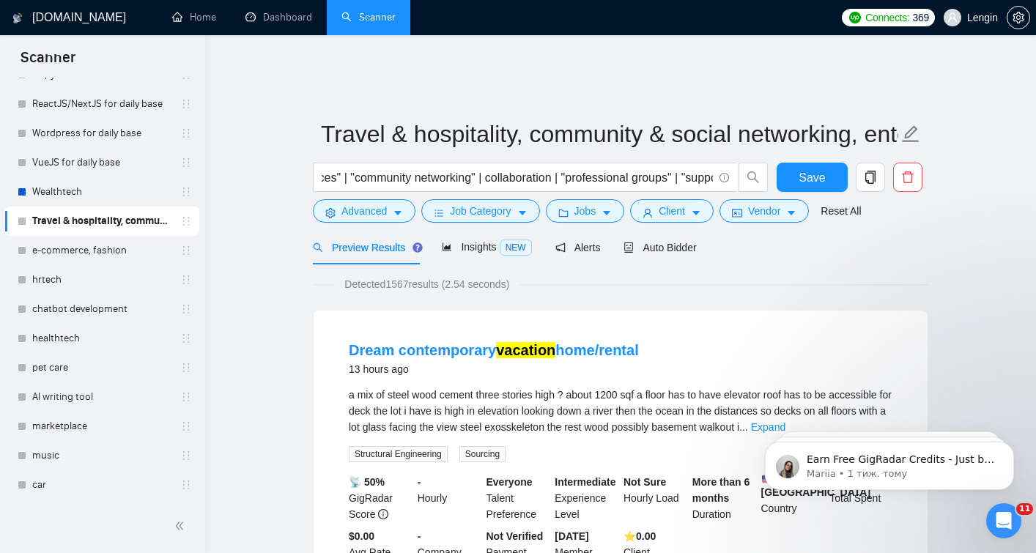
click at [80, 246] on link "e-commerce, fashion" at bounding box center [101, 250] width 139 height 29
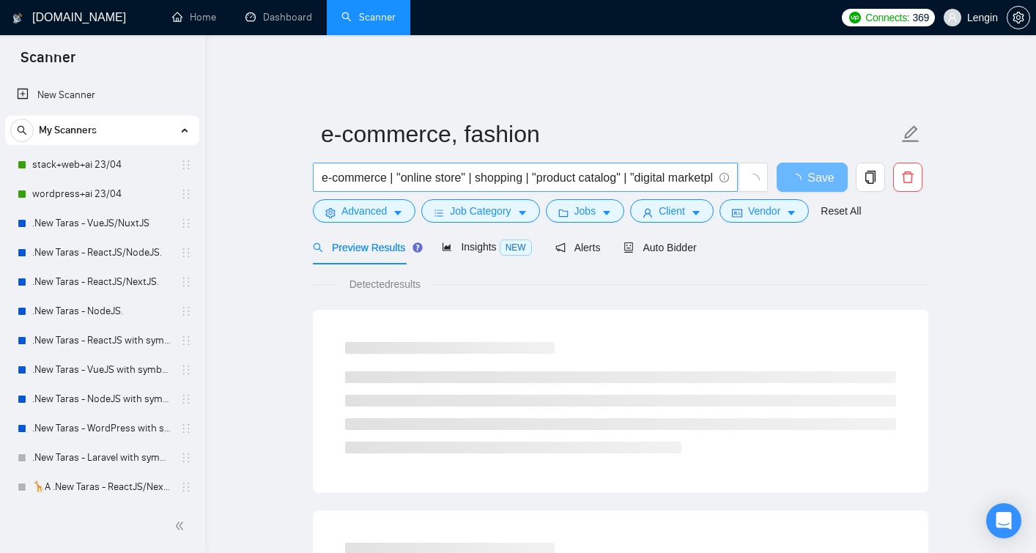
click at [360, 168] on input "e-commerce | "online store" | shopping | "product catalog" | "digital marketpla…" at bounding box center [517, 177] width 391 height 18
click at [352, 168] on input "e-commerce | "online store" | shopping | "product catalog" | "digital marketpla…" at bounding box center [517, 177] width 391 height 18
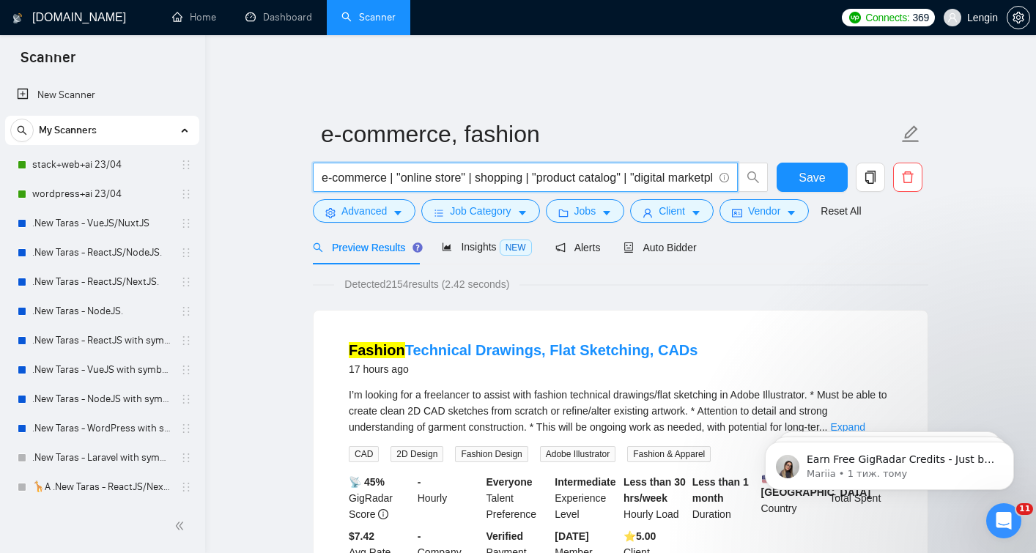
click at [367, 168] on input "e-commerce | "online store" | shopping | "product catalog" | "digital marketpla…" at bounding box center [517, 177] width 391 height 18
drag, startPoint x: 472, startPoint y: 160, endPoint x: 310, endPoint y: 160, distance: 162.6
click at [310, 163] on div "e-commerce | "online store" | shopping | "product catalog" | "digital marketpla…" at bounding box center [541, 181] width 462 height 37
paste input "commerce | e-commerce | "online store" | webshop | shop | shopping | storefront…"
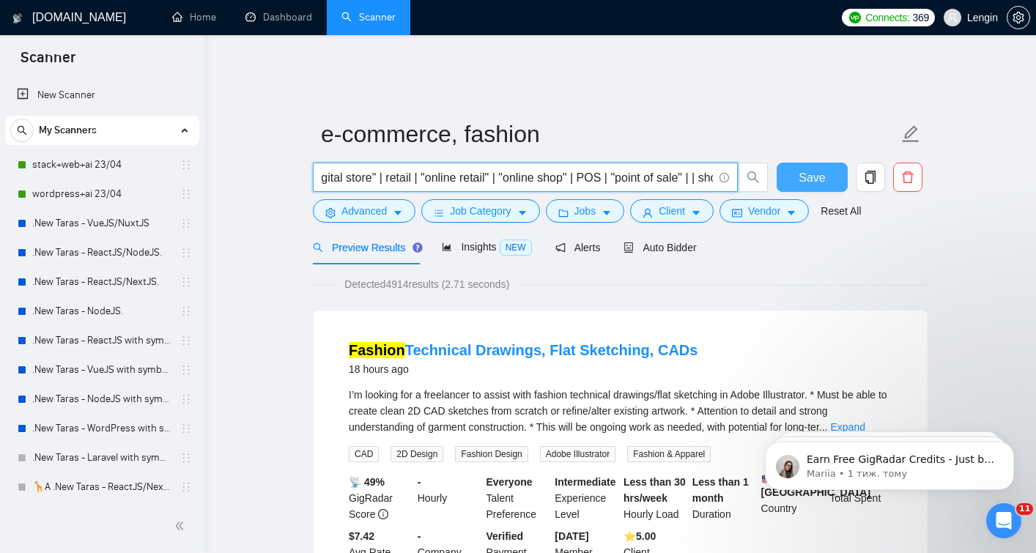
type input "ecommerce | e-commerce | "online store" | webshop | shop | shopping | storefron…"
click at [819, 168] on span "Save" at bounding box center [811, 177] width 26 height 18
